Goal: Task Accomplishment & Management: Complete application form

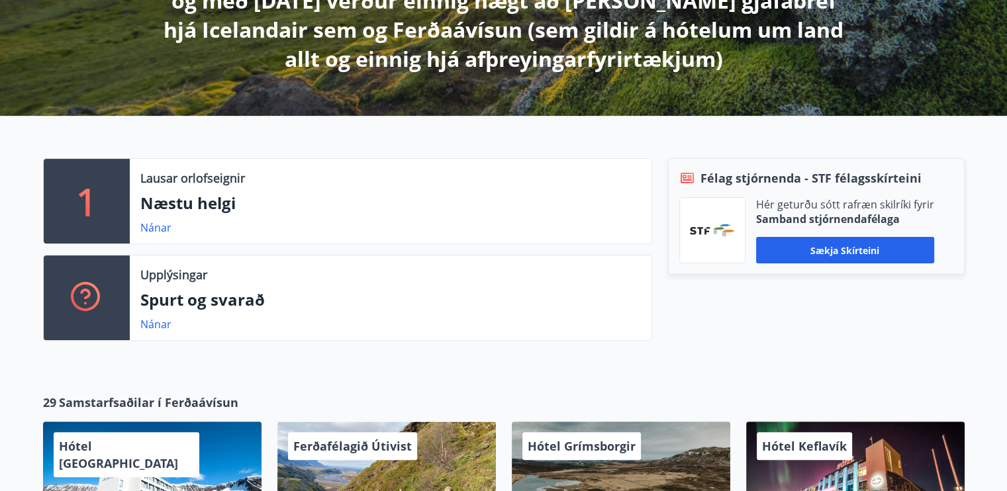
scroll to position [397, 0]
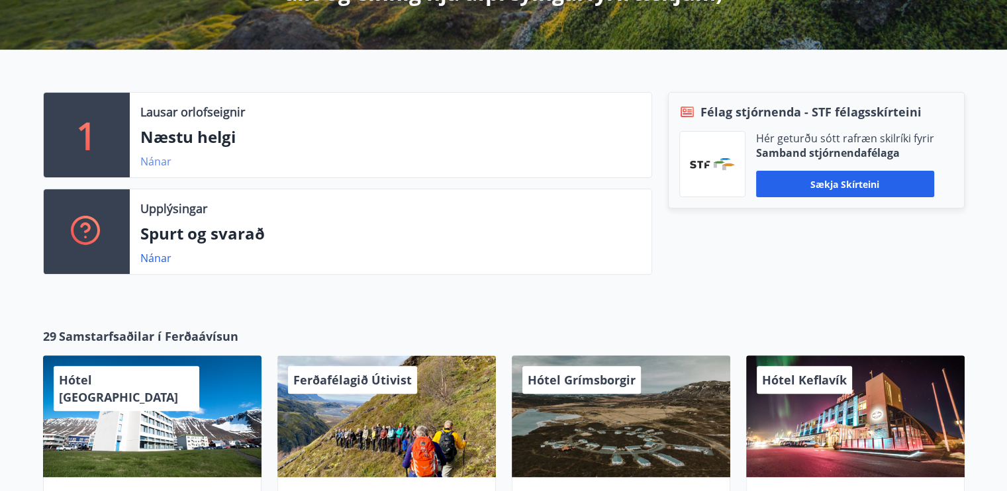
click at [160, 164] on link "Nánar" at bounding box center [155, 161] width 31 height 15
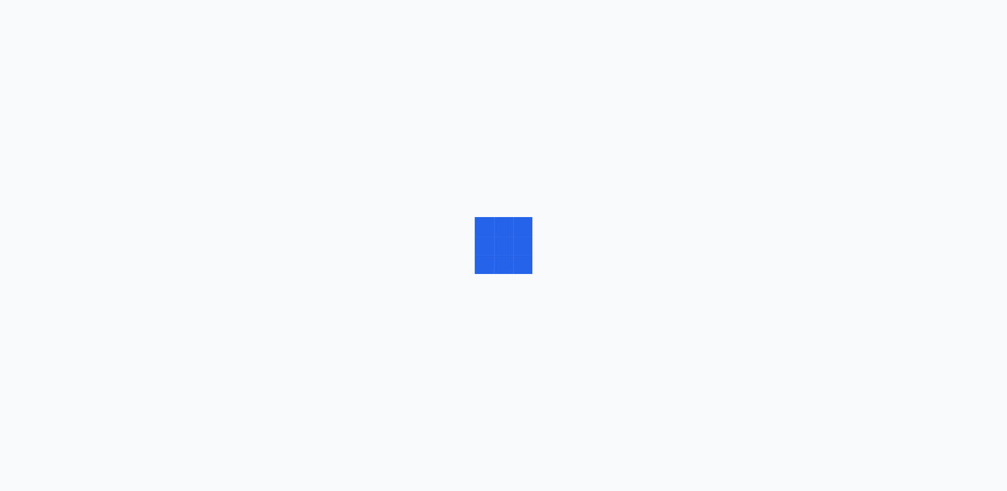
click at [160, 164] on div at bounding box center [503, 245] width 1007 height 491
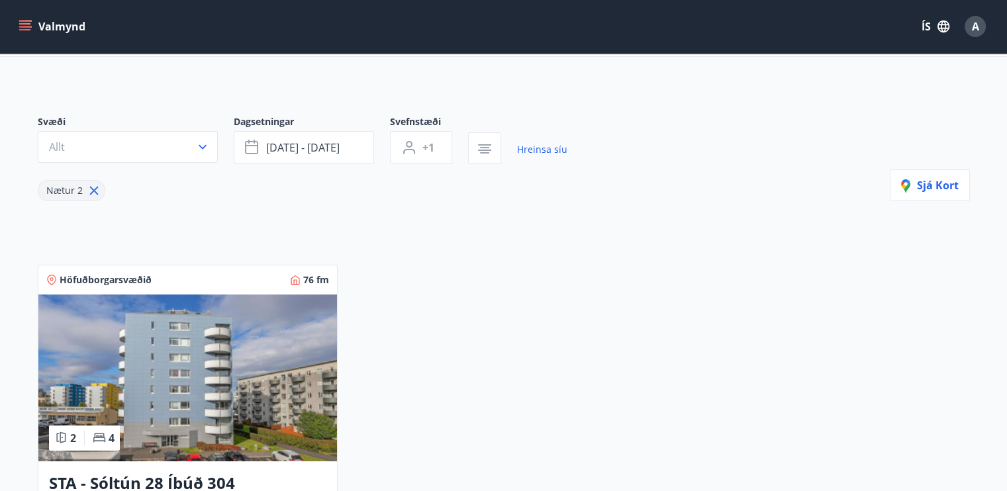
scroll to position [66, 0]
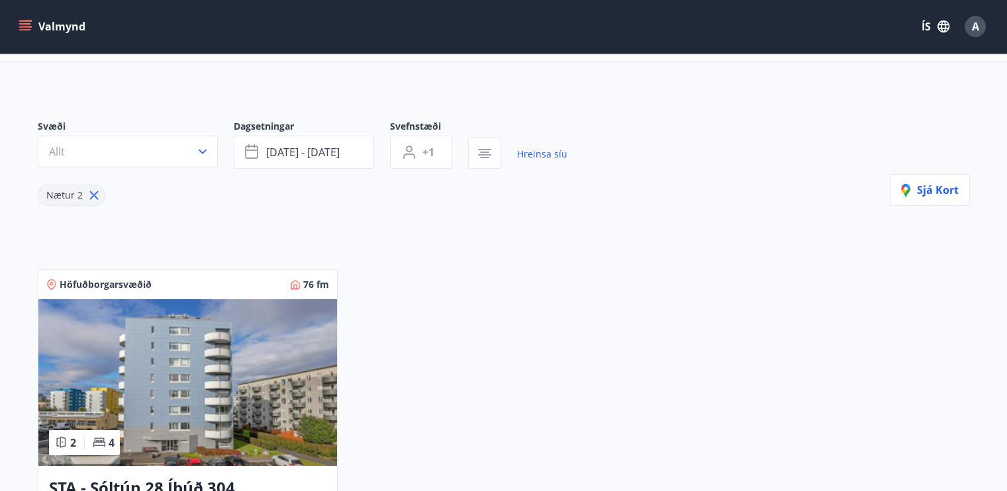
click at [95, 195] on icon at bounding box center [94, 195] width 15 height 15
type input "*"
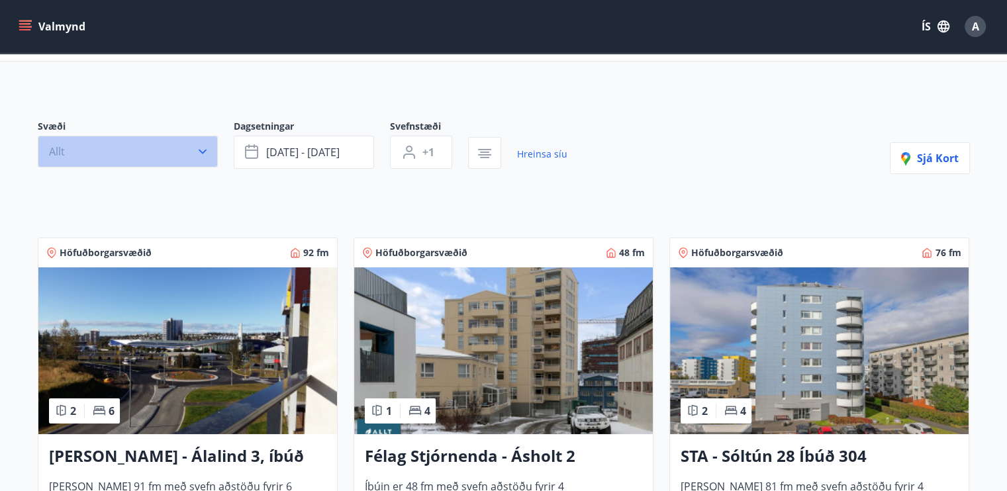
click at [201, 150] on icon "button" at bounding box center [202, 151] width 13 height 13
click at [201, 150] on div "VFV (Verkstjórafélag Vestmannaeyja) SFV (Stjórnendafélag Vestfjarða) STA (Stjór…" at bounding box center [503, 245] width 1007 height 491
click at [211, 147] on button "Allt" at bounding box center [128, 152] width 180 height 32
click at [211, 147] on div "VFV (Verkstjórafélag Vestmannaeyja) SFV (Stjórnendafélag Vestfjarða) STA (Stjór…" at bounding box center [503, 245] width 1007 height 491
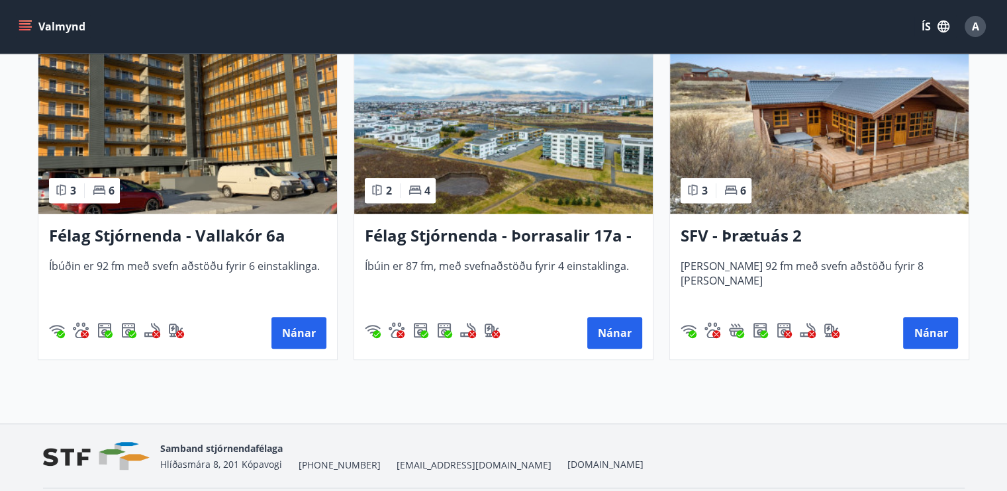
scroll to position [689, 0]
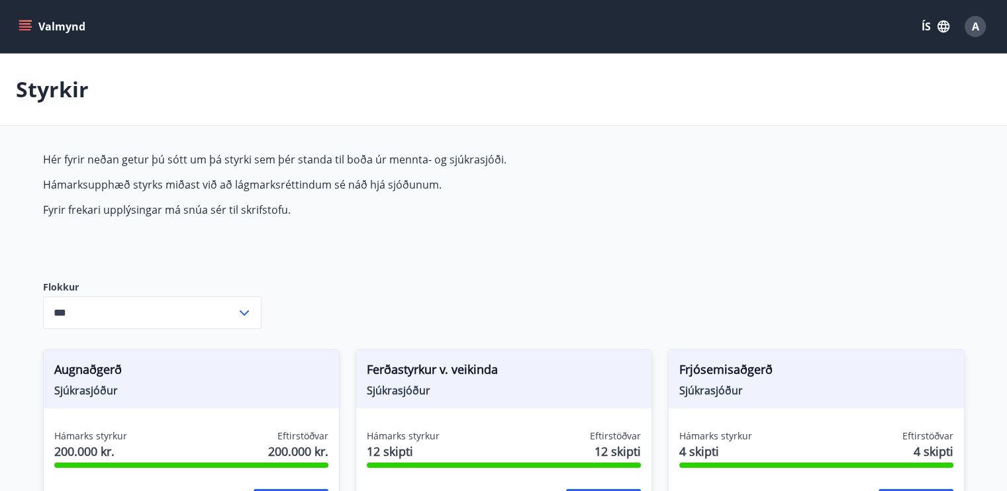
type input "***"
click at [839, 72] on div "Styrkir" at bounding box center [503, 90] width 1007 height 72
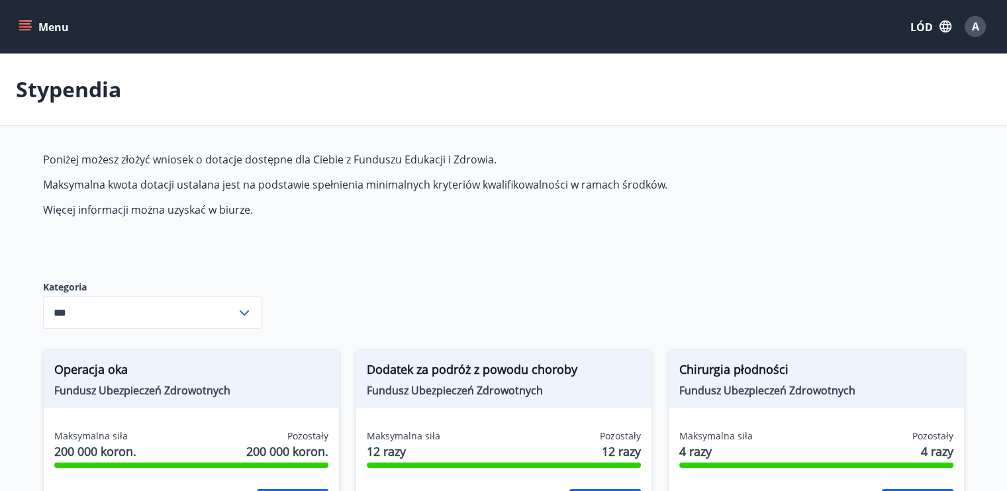
click at [30, 22] on icon "menu" at bounding box center [25, 26] width 13 height 13
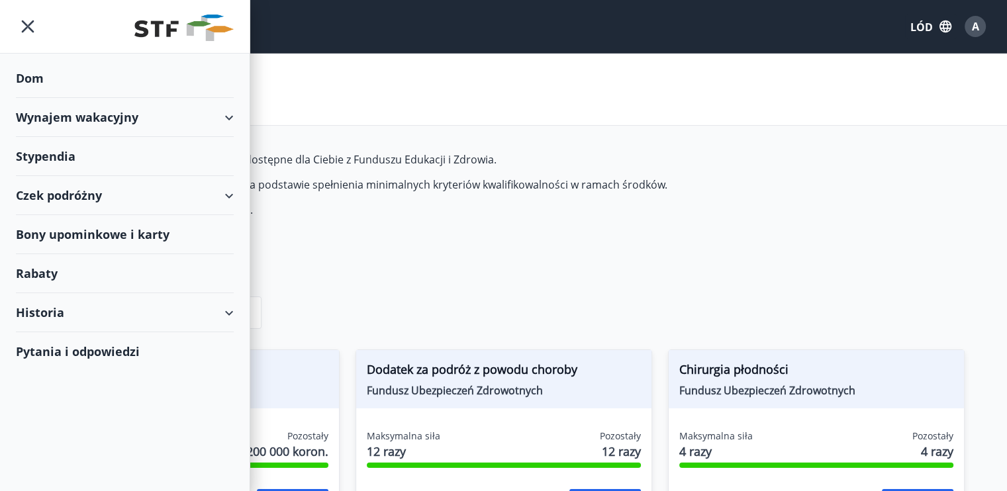
click at [53, 196] on font "Czek podróżny" at bounding box center [59, 195] width 86 height 16
click at [230, 193] on div "Czek podróżny" at bounding box center [125, 195] width 218 height 39
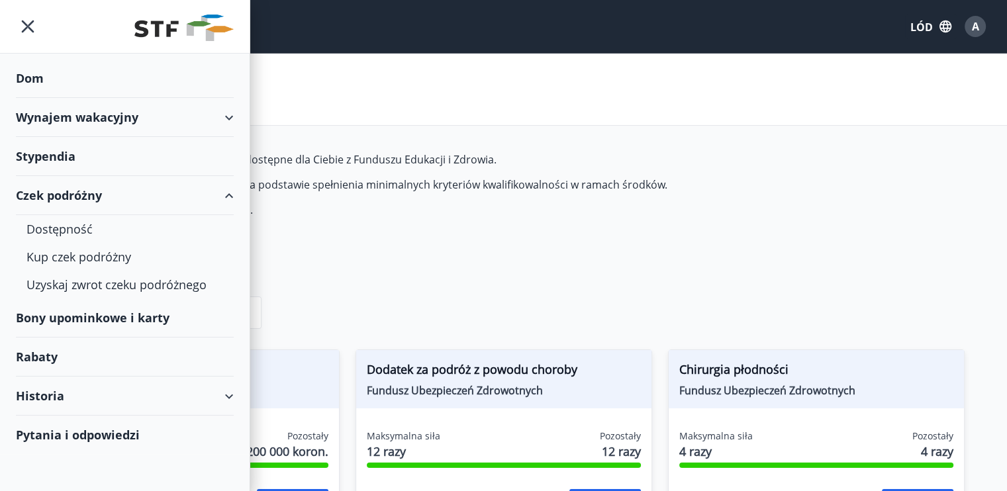
click at [152, 316] on font "Bony upominkowe i karty" at bounding box center [93, 318] width 154 height 16
click at [103, 256] on font "Kup czek podróżny" at bounding box center [78, 257] width 105 height 16
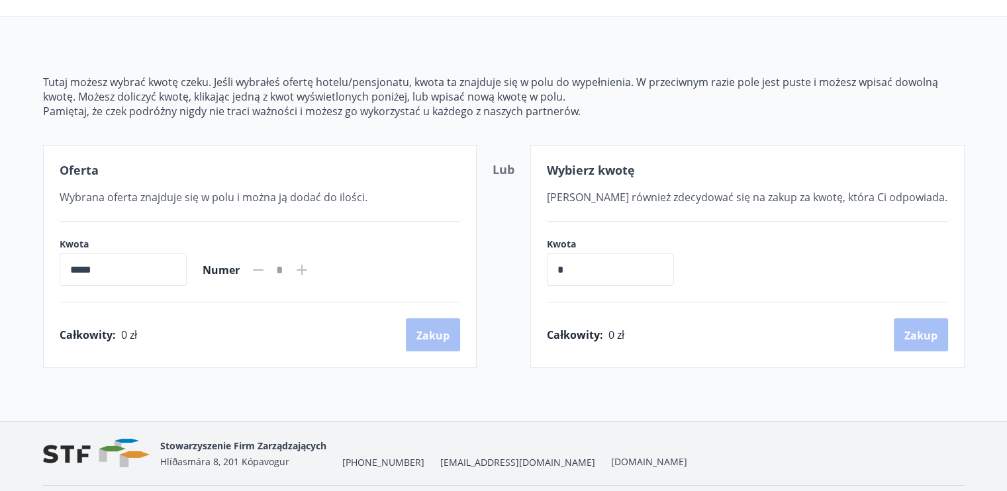
scroll to position [132, 0]
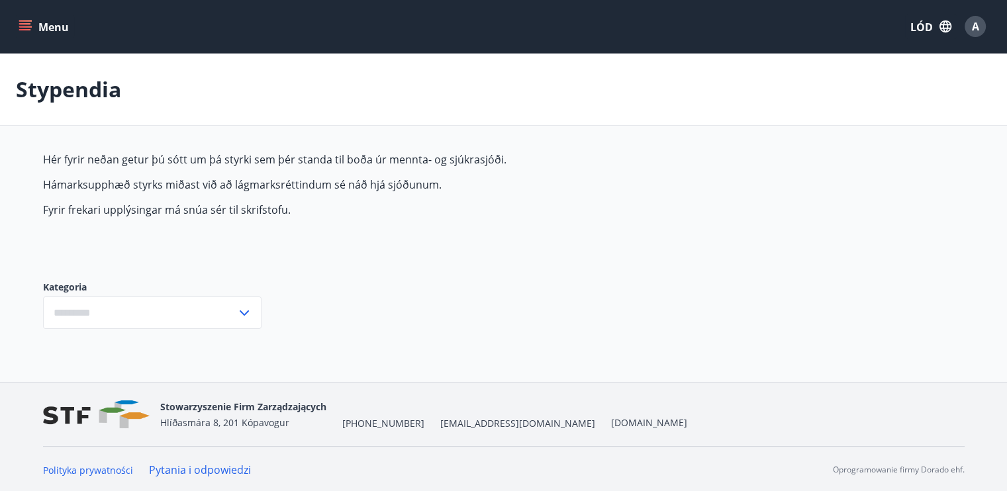
type input "***"
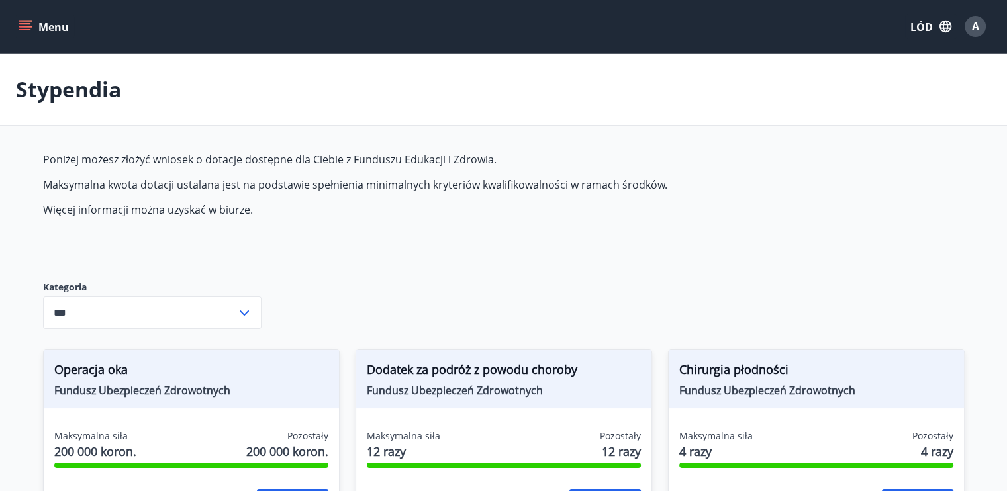
click at [19, 25] on icon "menu" at bounding box center [25, 26] width 13 height 13
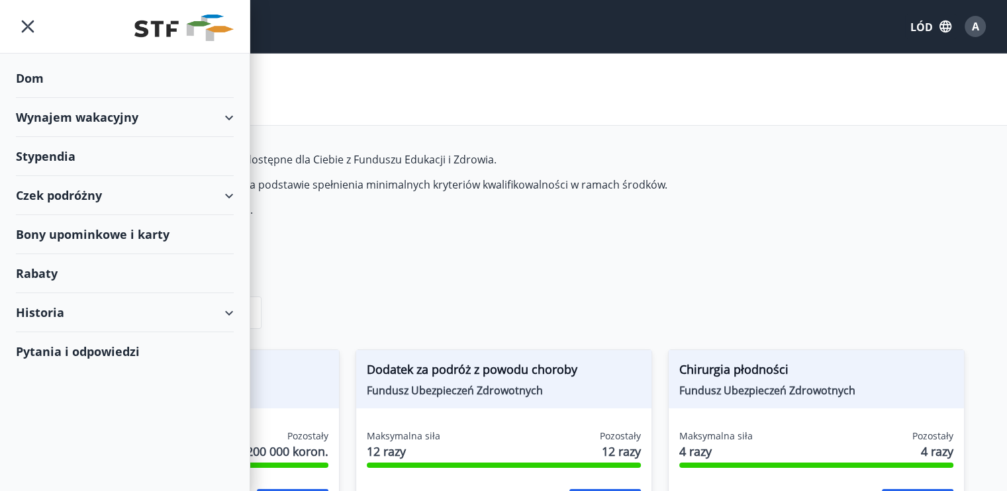
click at [33, 269] on font "Rabaty" at bounding box center [37, 273] width 42 height 16
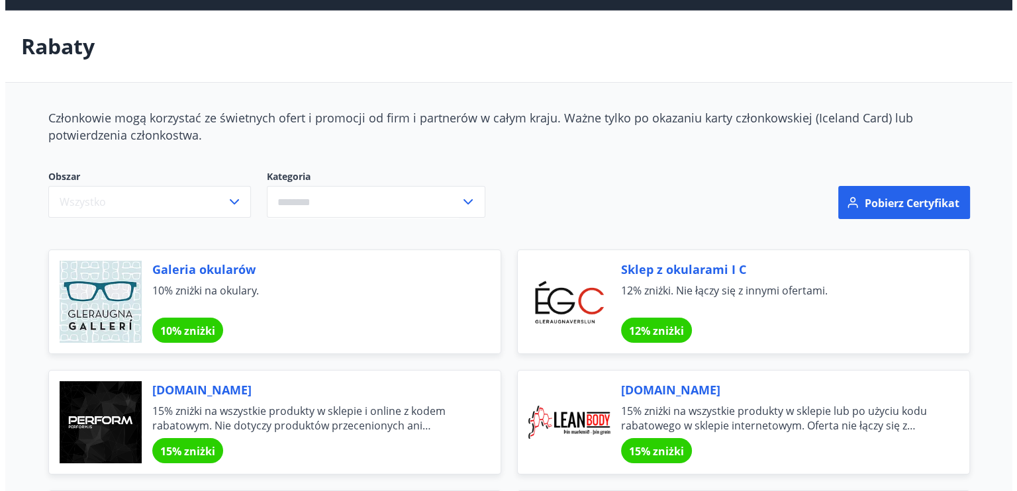
scroll to position [66, 0]
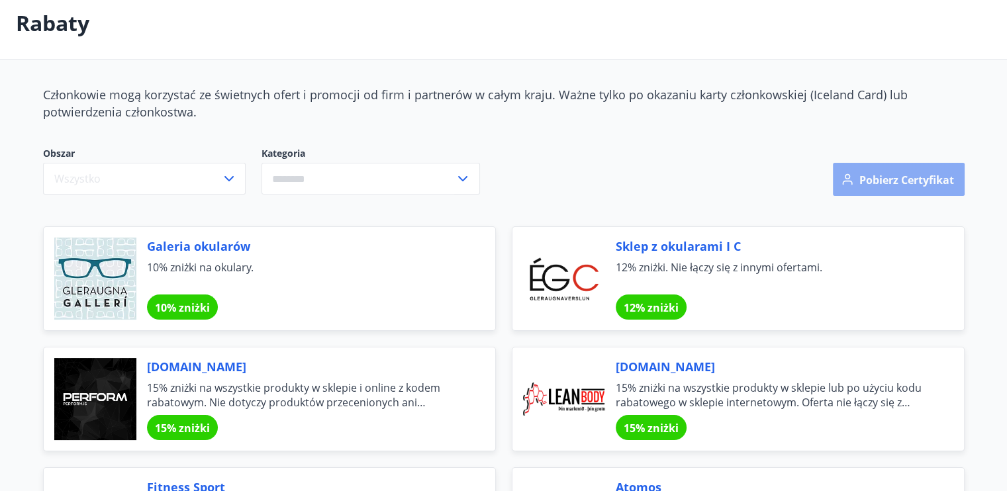
click at [910, 173] on font "Pobierz certyfikat" at bounding box center [906, 180] width 95 height 15
click at [889, 185] on font "Pobierz certyfikat" at bounding box center [906, 180] width 95 height 15
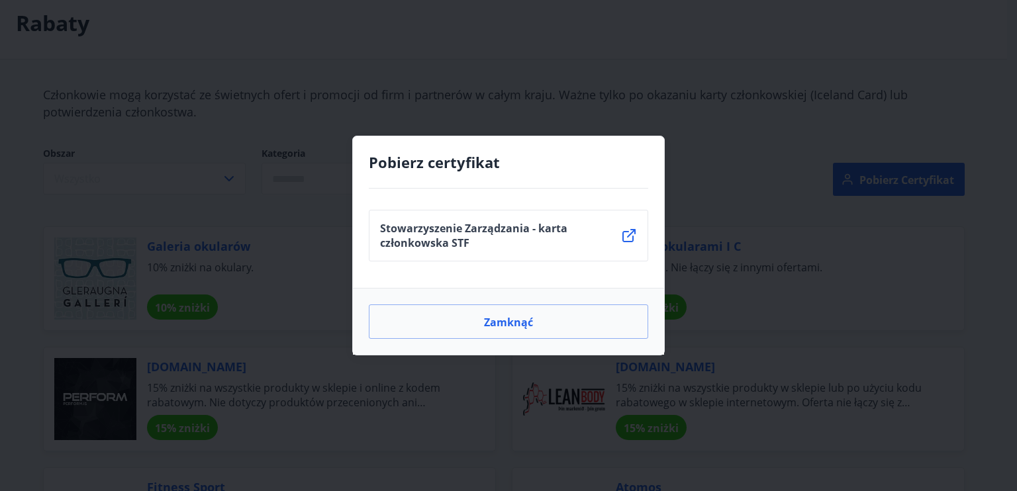
click at [628, 235] on icon at bounding box center [629, 236] width 16 height 16
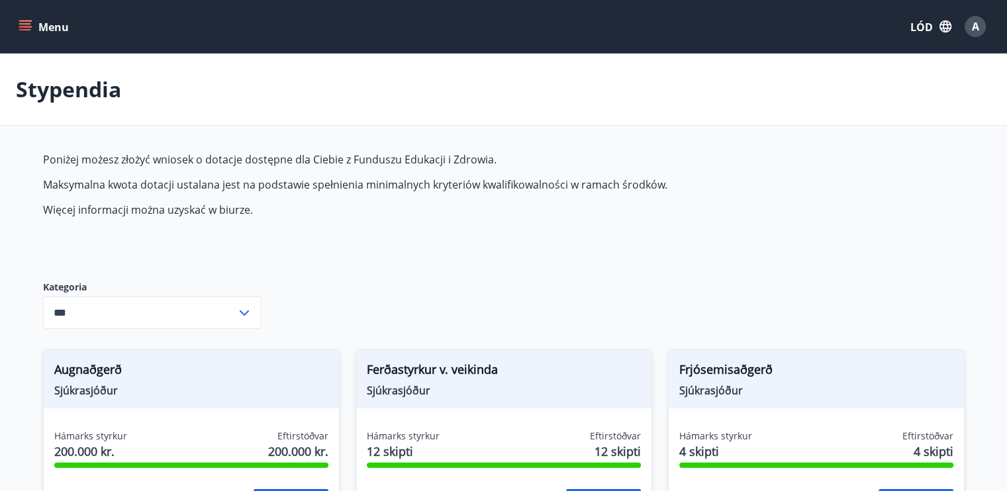
type input "***"
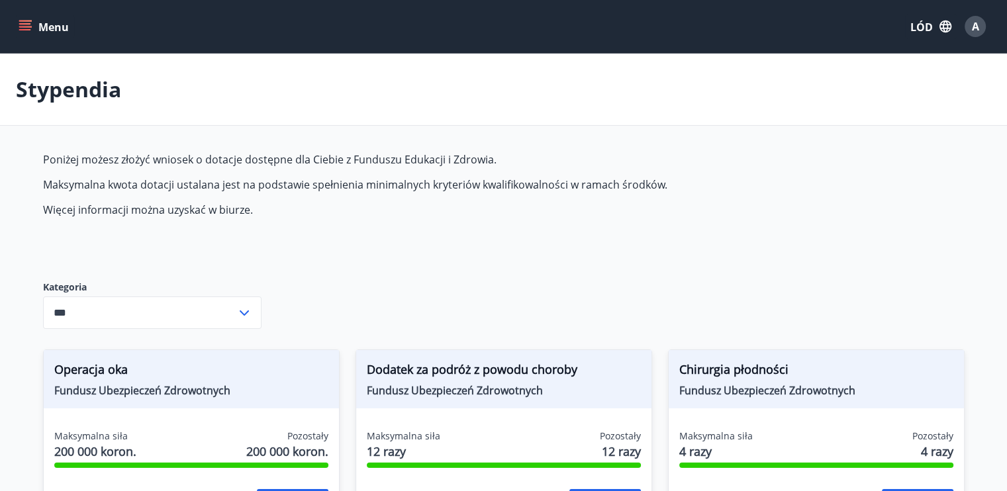
click at [24, 26] on icon "menu" at bounding box center [26, 26] width 15 height 1
click at [424, 250] on div "Poniżej możesz złożyć wniosek o dotacje dostępne dla Ciebie z Funduszu Edukacji…" at bounding box center [355, 205] width 625 height 107
click at [34, 22] on button "Menu" at bounding box center [45, 27] width 58 height 24
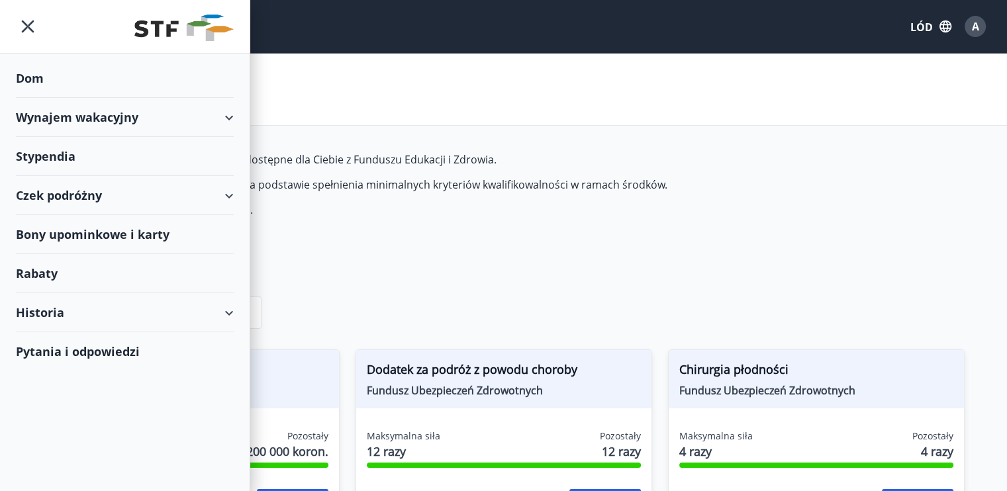
click at [109, 303] on div "Historia" at bounding box center [125, 312] width 218 height 39
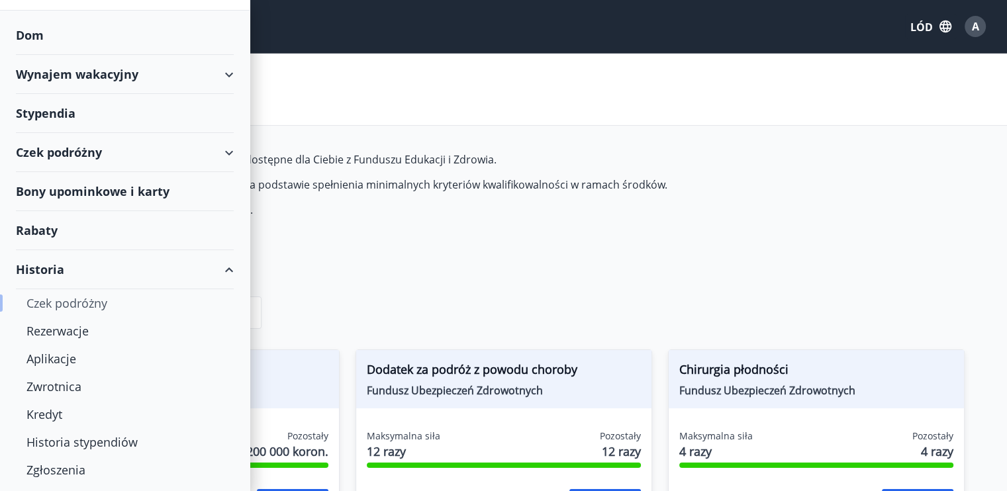
scroll to position [66, 0]
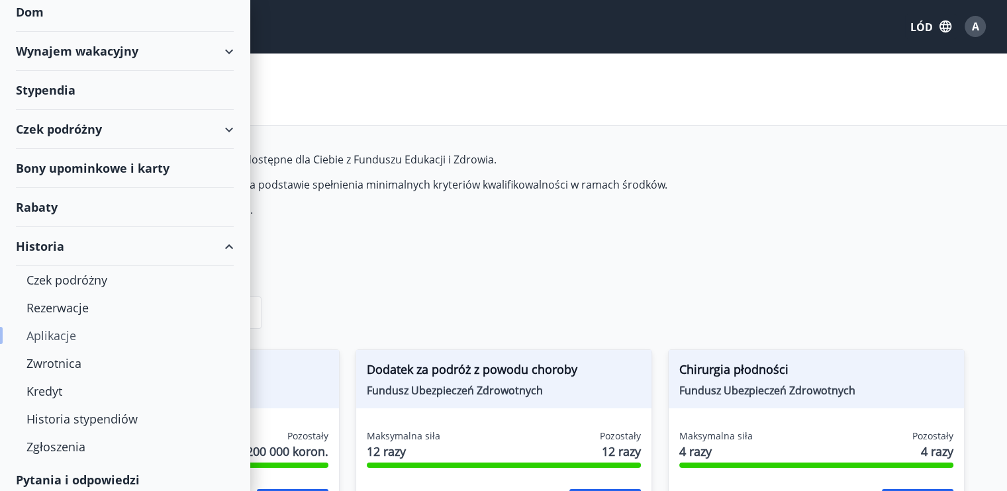
click at [60, 333] on font "Aplikacje" at bounding box center [51, 336] width 50 height 16
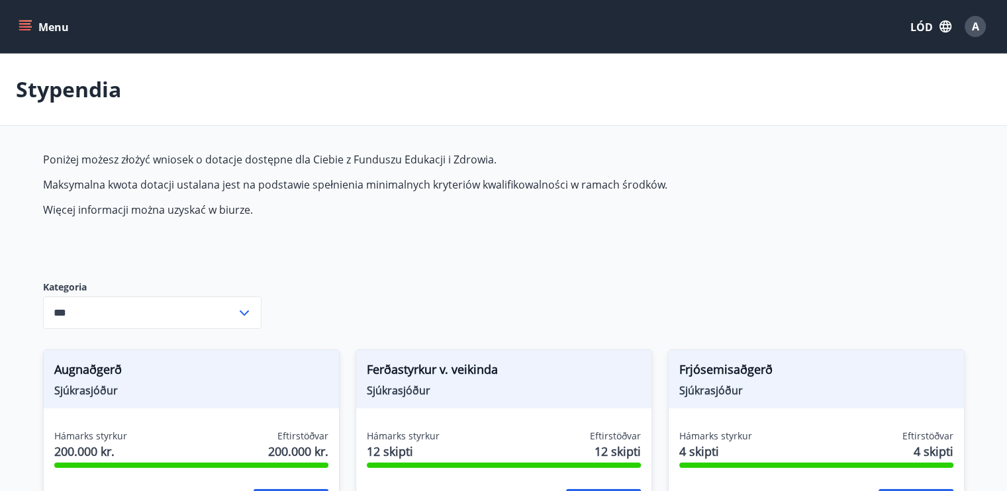
type input "***"
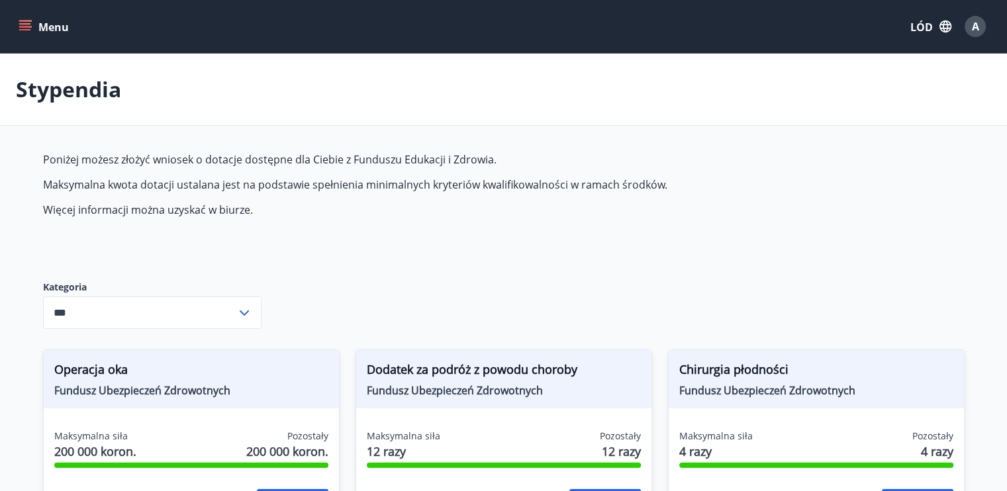
click at [29, 23] on icon "menu" at bounding box center [25, 23] width 12 height 1
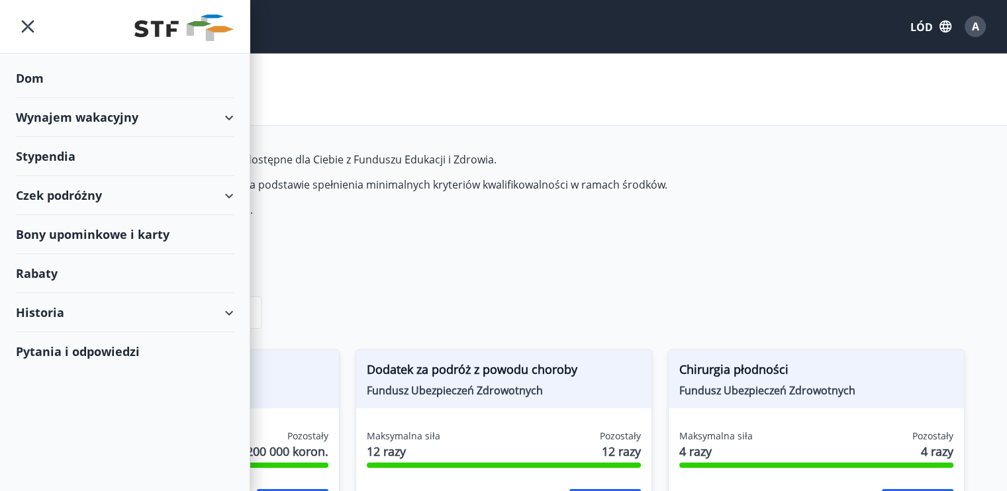
click at [48, 307] on font "Historia" at bounding box center [40, 313] width 48 height 16
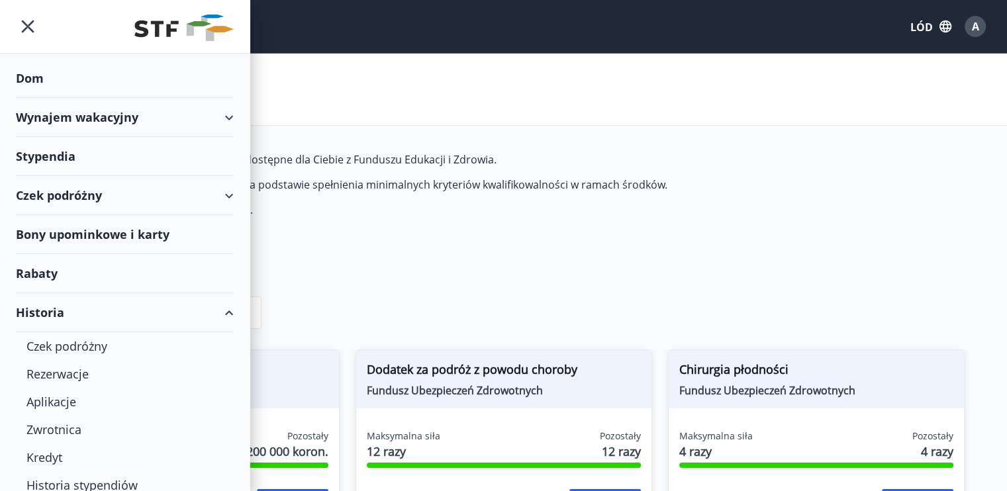
scroll to position [66, 0]
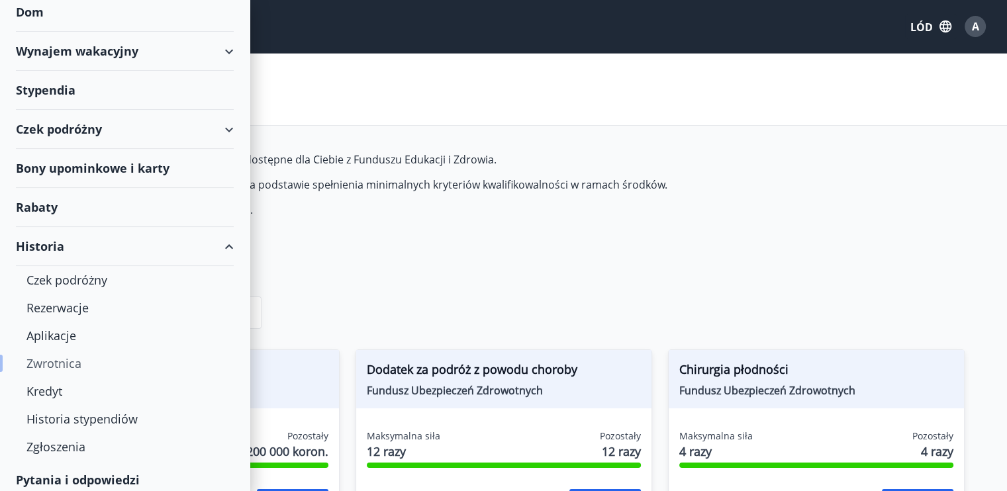
click at [77, 360] on font "Zwrotnica" at bounding box center [53, 364] width 55 height 16
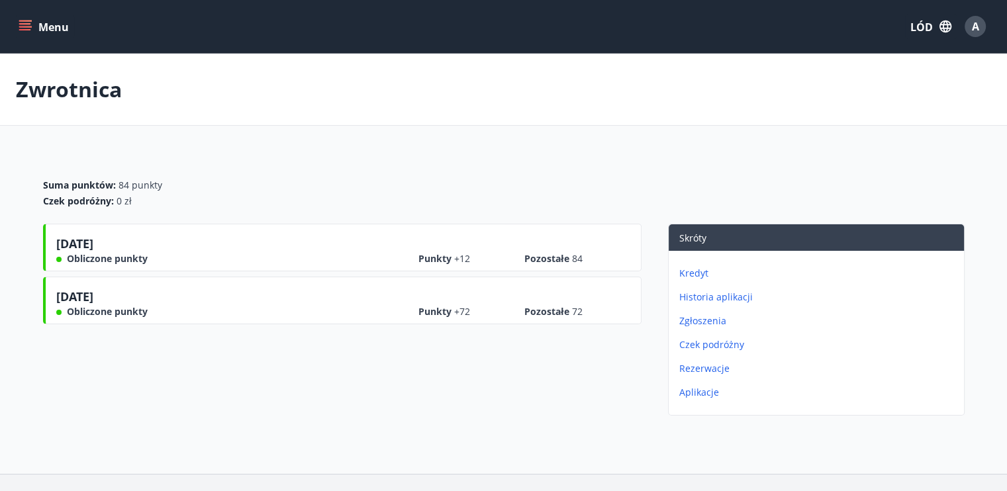
click at [707, 318] on font "Zgłoszenia" at bounding box center [702, 320] width 47 height 13
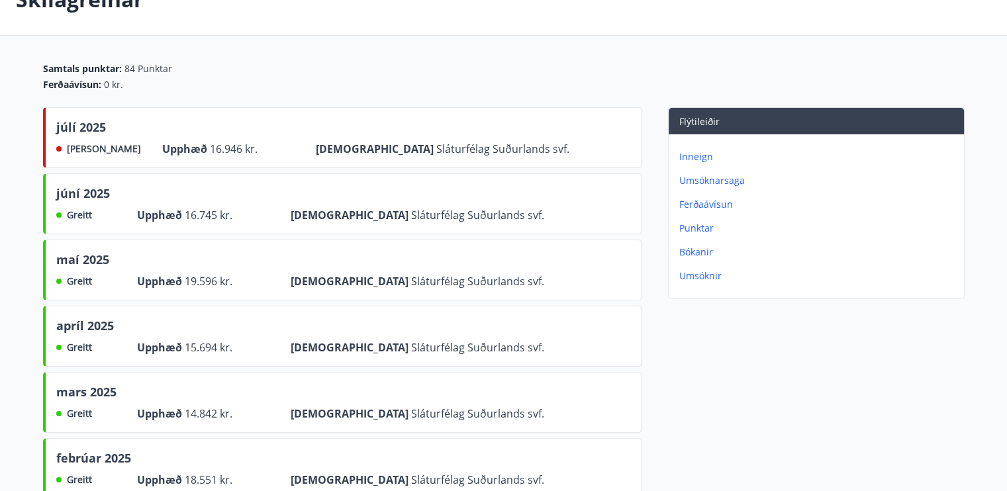
scroll to position [58, 0]
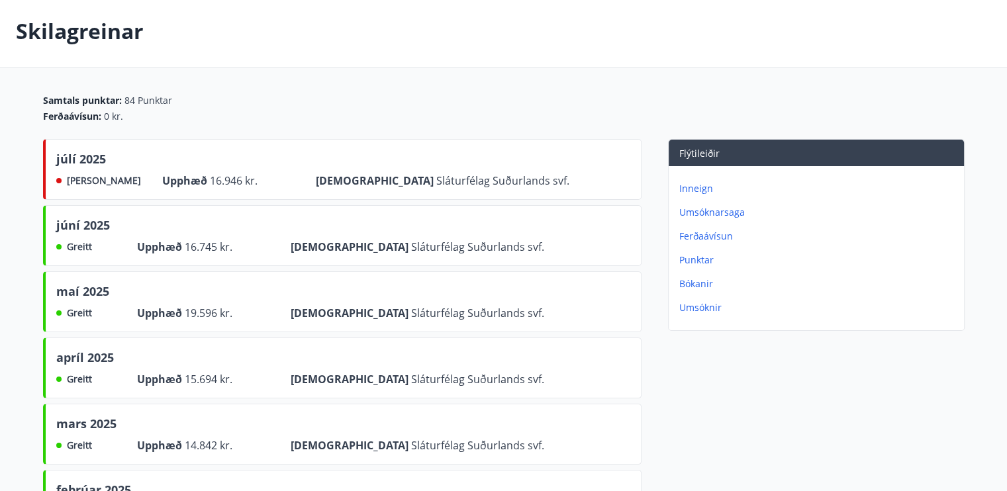
click at [699, 309] on p "Umsóknir" at bounding box center [818, 307] width 279 height 13
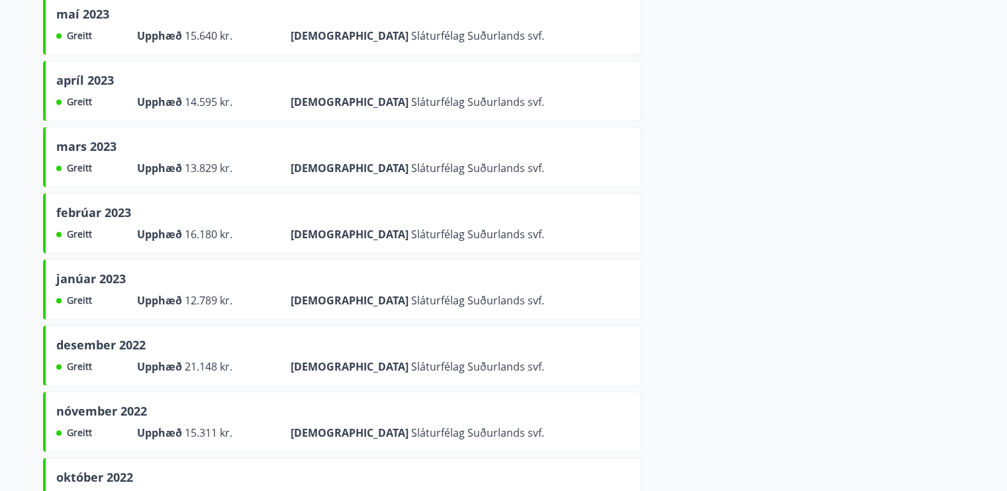
scroll to position [1912, 0]
